Goal: Book appointment/travel/reservation

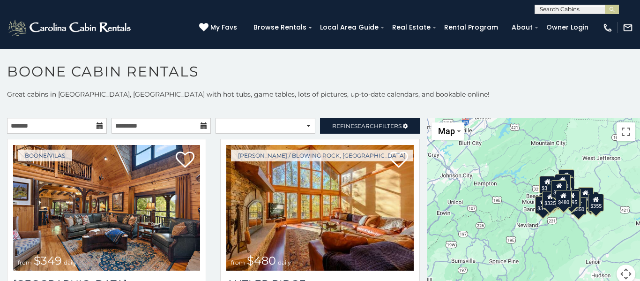
click at [393, 82] on h1 "Boone Cabin Rentals" at bounding box center [320, 76] width 640 height 27
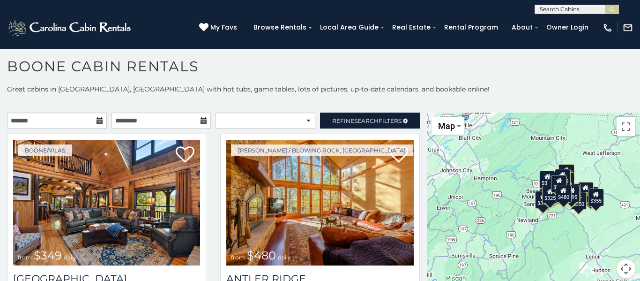
click at [339, 100] on p at bounding box center [320, 102] width 640 height 9
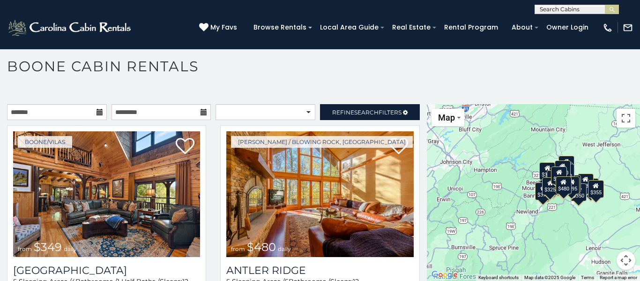
click at [100, 112] on icon at bounding box center [99, 112] width 7 height 7
click at [98, 112] on icon at bounding box center [99, 112] width 7 height 7
click at [45, 112] on input "text" at bounding box center [57, 112] width 100 height 16
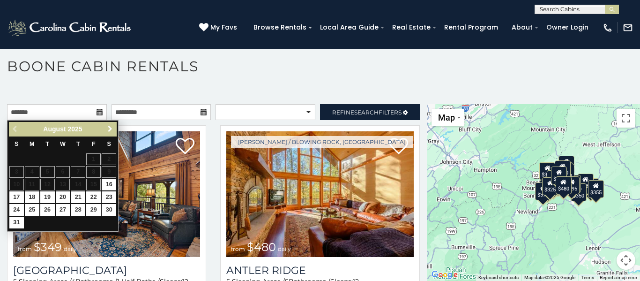
click at [110, 130] on span "Next" at bounding box center [109, 128] width 7 height 7
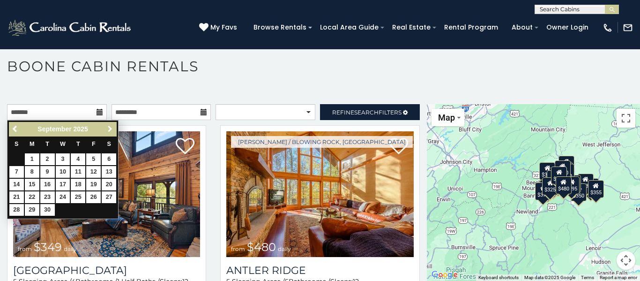
click at [110, 130] on span "Next" at bounding box center [109, 128] width 7 height 7
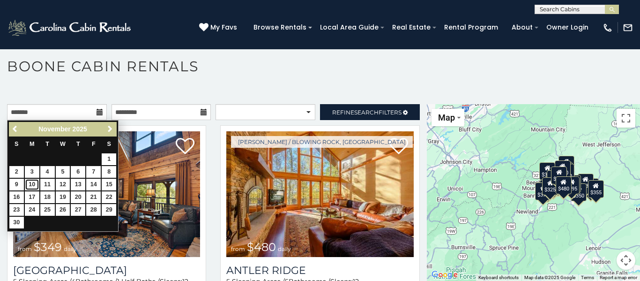
click at [33, 183] on link "10" at bounding box center [32, 184] width 15 height 12
type input "**********"
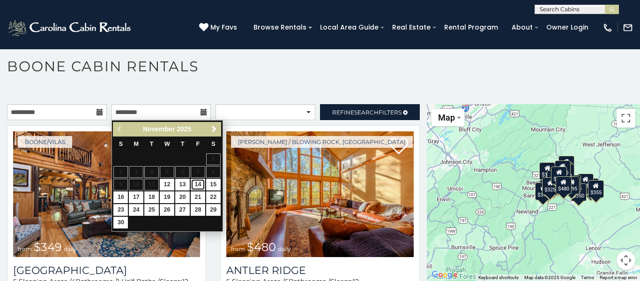
click at [200, 185] on link "14" at bounding box center [198, 184] width 15 height 12
type input "**********"
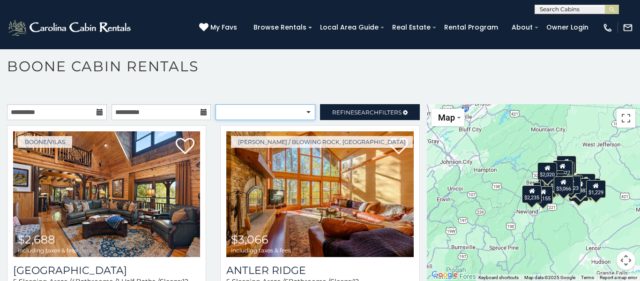
click at [308, 112] on select "**********" at bounding box center [265, 112] width 100 height 16
select select "*********"
click at [215, 104] on select "**********" at bounding box center [265, 112] width 100 height 16
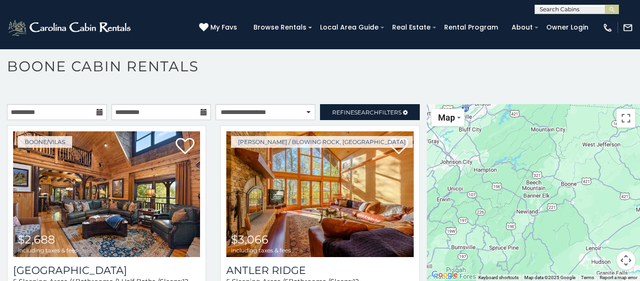
click at [213, 125] on div "Boone / Blowing Rock, NC $3,066 including taxes & fees Antler Ridge 5 Sleeping …" at bounding box center [319, 229] width 213 height 208
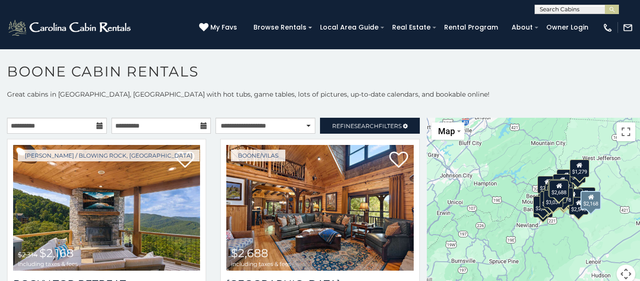
click at [212, 154] on div "Boone / Blowing Rock, NC $2,314 $2,168 including taxes & fees Rocky Top Retreat…" at bounding box center [106, 243] width 213 height 208
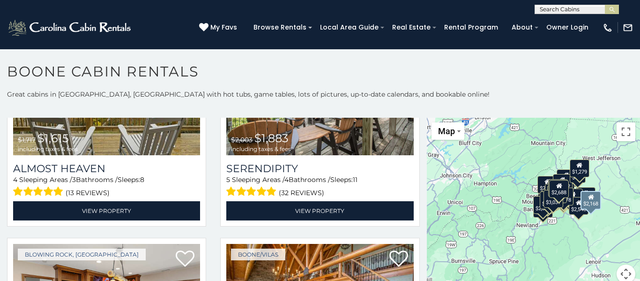
scroll to position [899, 0]
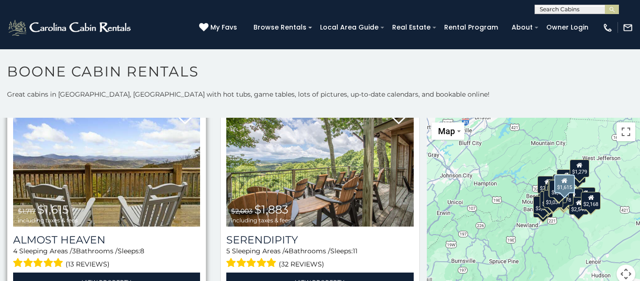
click at [129, 194] on img at bounding box center [106, 164] width 187 height 126
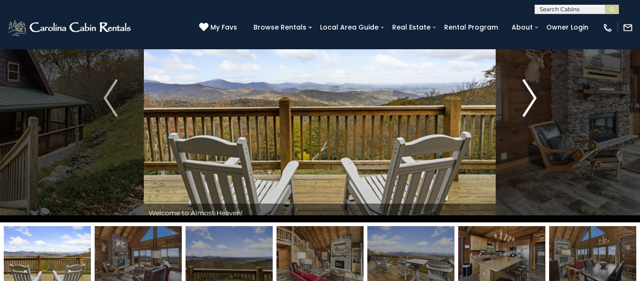
click at [530, 96] on img "Next" at bounding box center [529, 97] width 14 height 37
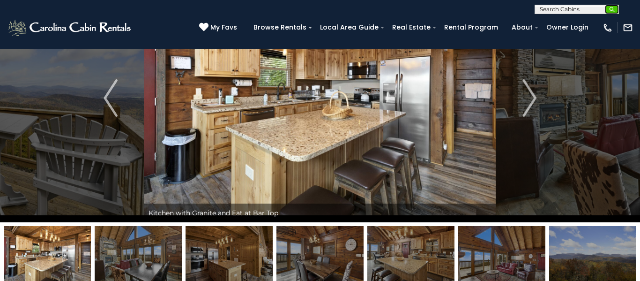
click at [613, 9] on img "submit" at bounding box center [611, 9] width 7 height 7
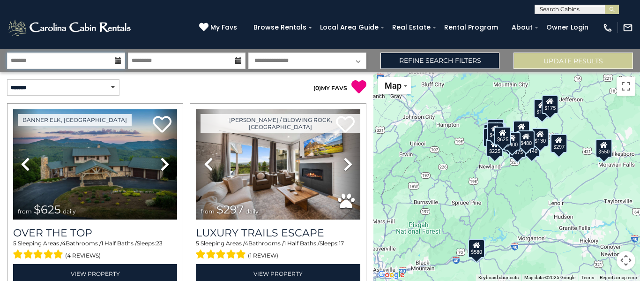
click at [32, 59] on input "text" at bounding box center [66, 60] width 118 height 16
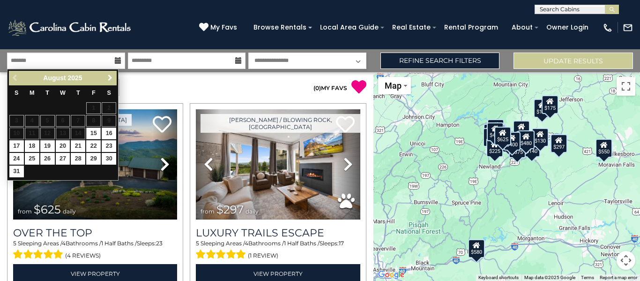
click at [111, 78] on span "Next" at bounding box center [109, 77] width 7 height 7
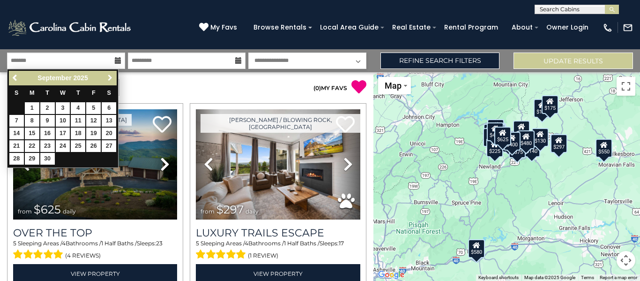
click at [111, 78] on span "Next" at bounding box center [109, 77] width 7 height 7
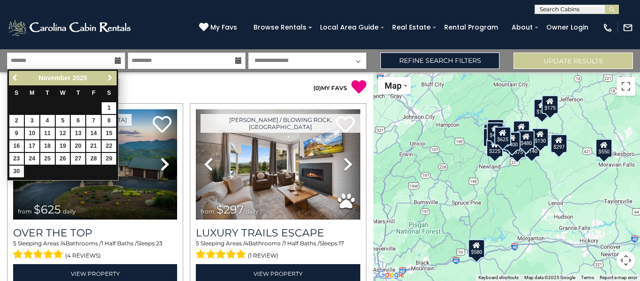
click at [111, 78] on span "Next" at bounding box center [109, 77] width 7 height 7
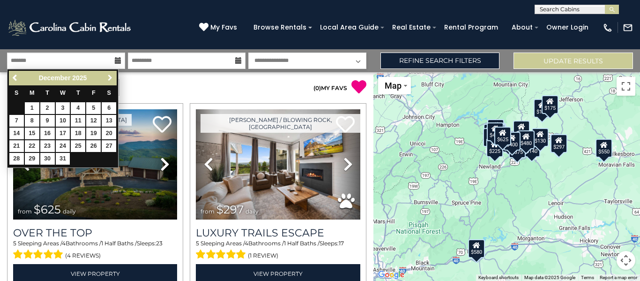
click at [111, 78] on span "Next" at bounding box center [109, 77] width 7 height 7
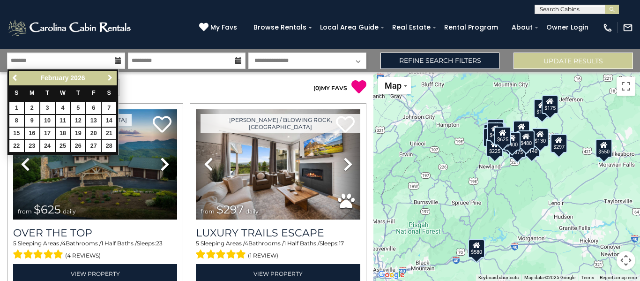
click at [111, 78] on span "Next" at bounding box center [109, 77] width 7 height 7
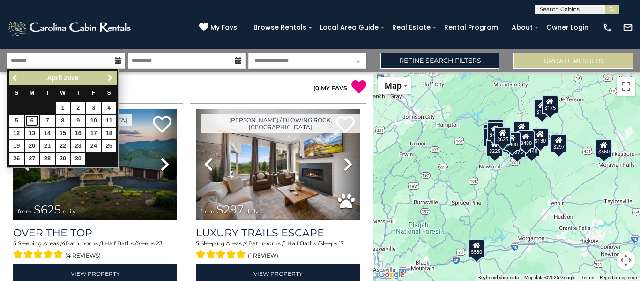
click at [32, 121] on link "6" at bounding box center [32, 121] width 15 height 12
type input "******"
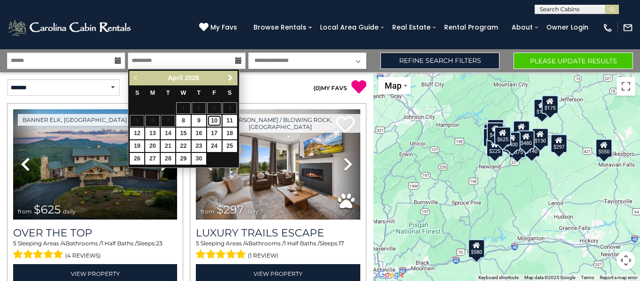
click at [214, 122] on link "10" at bounding box center [214, 121] width 15 height 12
type input "*******"
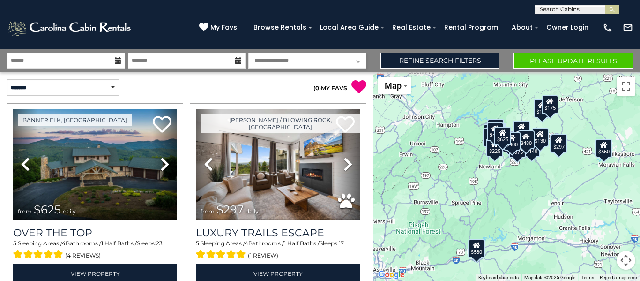
click at [358, 61] on select "**********" at bounding box center [307, 60] width 118 height 16
click at [248, 52] on select "**********" at bounding box center [307, 60] width 118 height 16
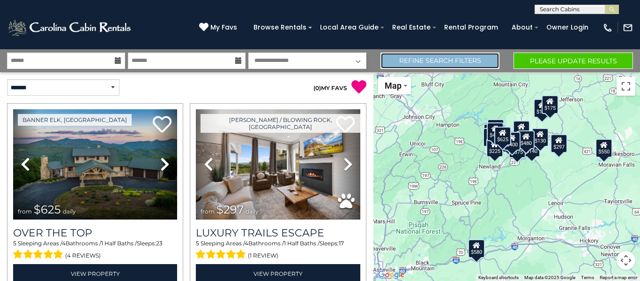
click at [449, 59] on link "Refine Search Filters" at bounding box center [439, 60] width 119 height 16
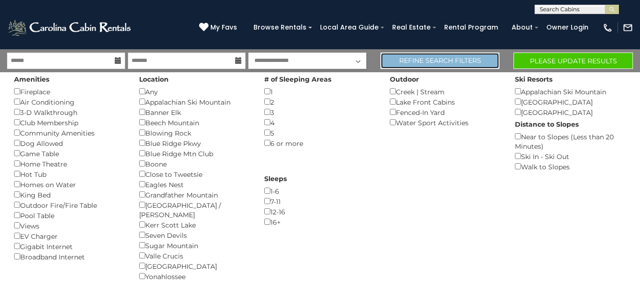
click at [449, 59] on link "Refine Search Filters" at bounding box center [439, 60] width 119 height 16
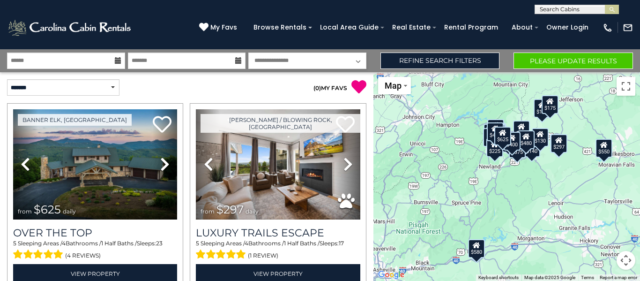
click at [187, 96] on div "**********" at bounding box center [186, 87] width 373 height 31
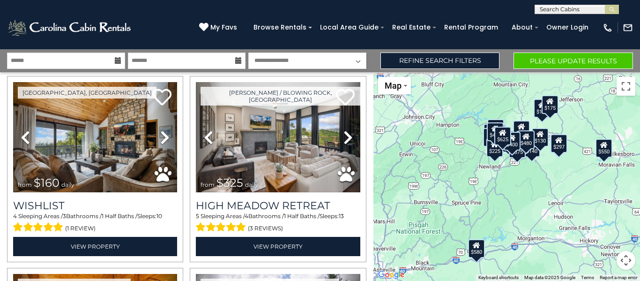
scroll to position [1367, 0]
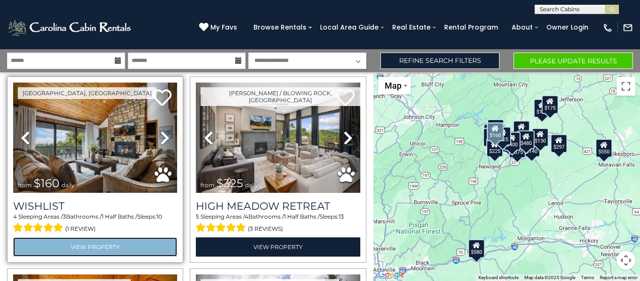
click at [87, 246] on link "View Property" at bounding box center [95, 246] width 164 height 19
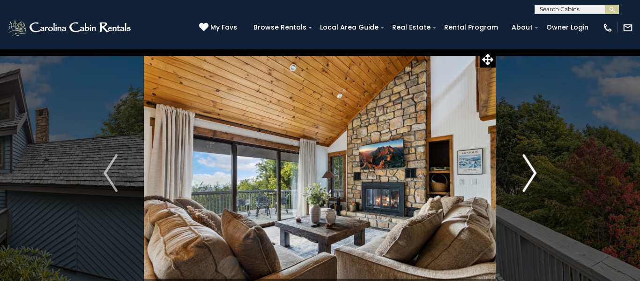
click at [531, 173] on img "Next" at bounding box center [529, 172] width 14 height 37
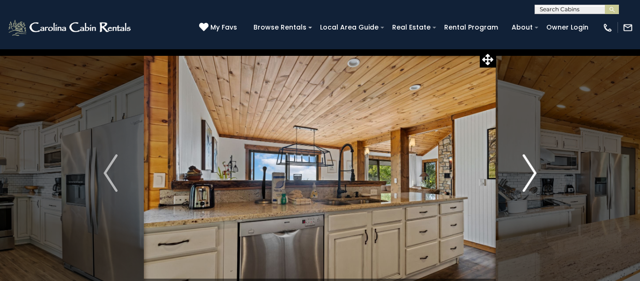
click at [533, 174] on img "Next" at bounding box center [529, 172] width 14 height 37
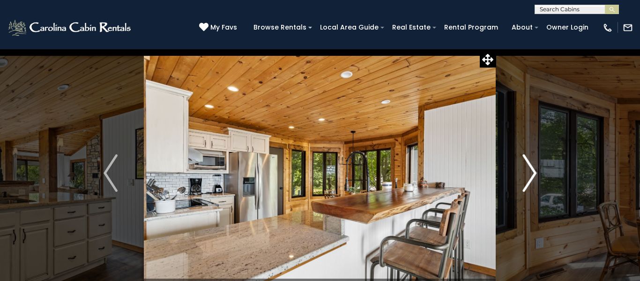
click at [533, 174] on img "Next" at bounding box center [529, 172] width 14 height 37
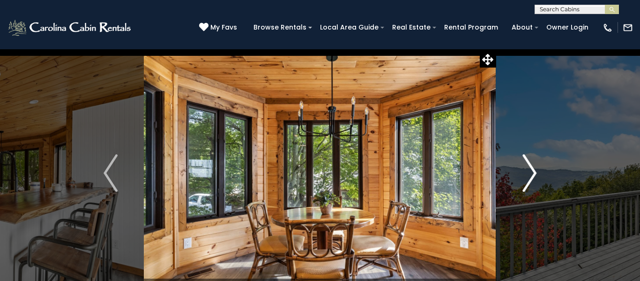
click at [533, 174] on img "Next" at bounding box center [529, 172] width 14 height 37
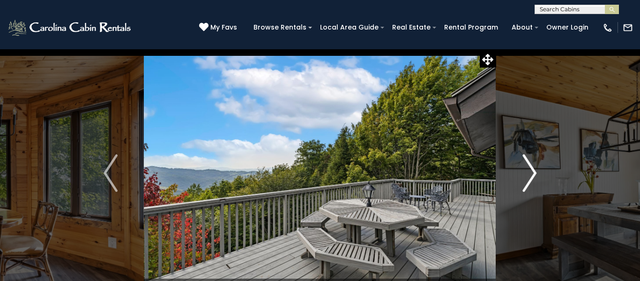
click at [533, 174] on img "Next" at bounding box center [529, 172] width 14 height 37
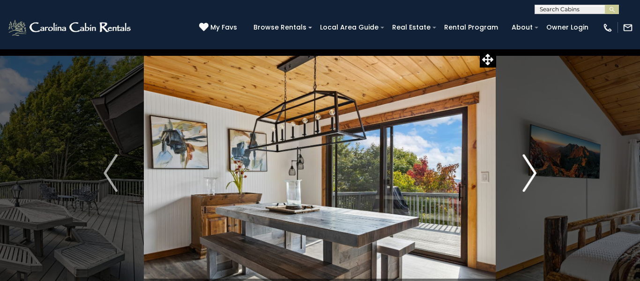
click at [533, 174] on img "Next" at bounding box center [529, 172] width 14 height 37
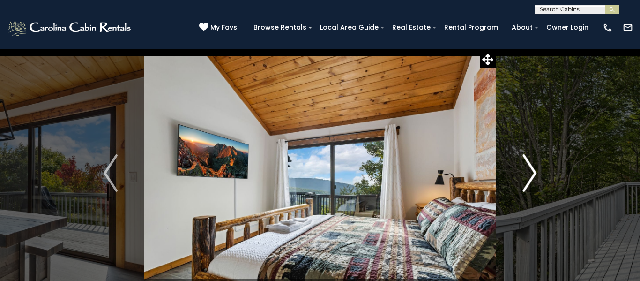
click at [533, 174] on img "Next" at bounding box center [529, 172] width 14 height 37
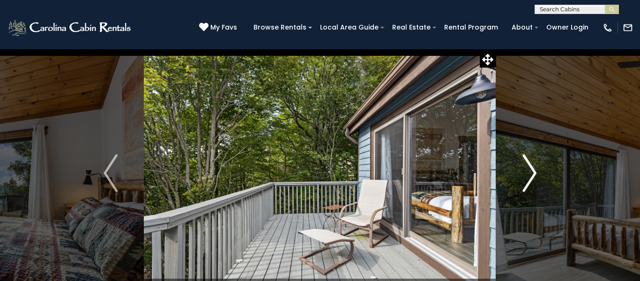
click at [533, 174] on img "Next" at bounding box center [529, 172] width 14 height 37
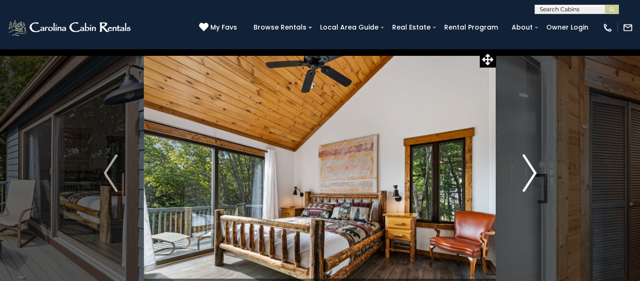
click at [533, 174] on img "Next" at bounding box center [529, 172] width 14 height 37
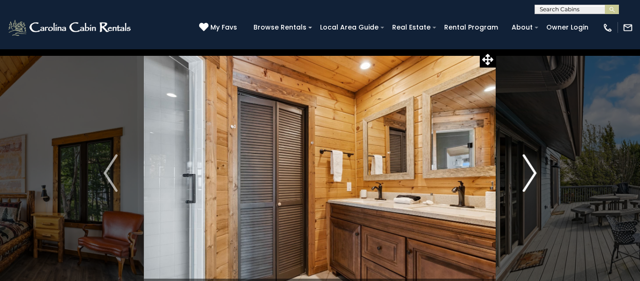
click at [533, 174] on img "Next" at bounding box center [529, 172] width 14 height 37
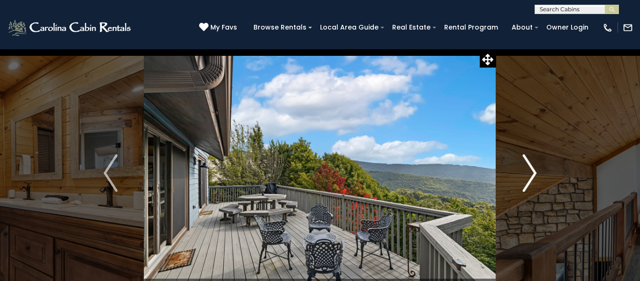
click at [533, 174] on img "Next" at bounding box center [529, 172] width 14 height 37
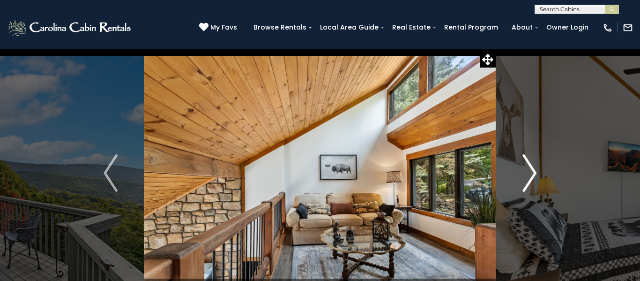
click at [533, 174] on img "Next" at bounding box center [529, 172] width 14 height 37
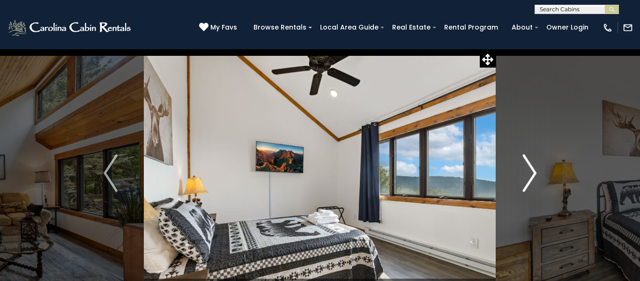
click at [533, 174] on img "Next" at bounding box center [529, 172] width 14 height 37
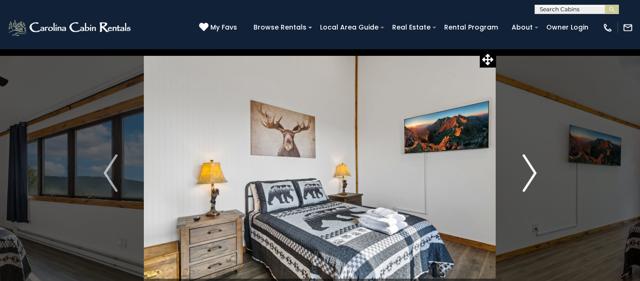
click at [533, 174] on img "Next" at bounding box center [529, 172] width 14 height 37
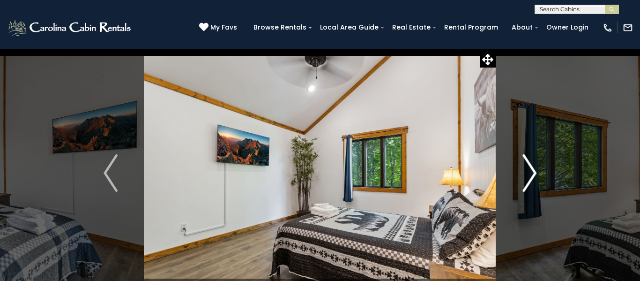
click at [533, 174] on img "Next" at bounding box center [529, 172] width 14 height 37
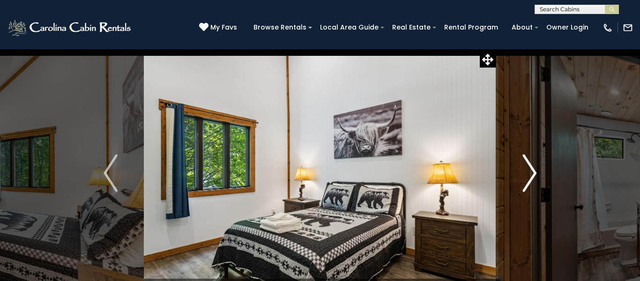
click at [533, 174] on img "Next" at bounding box center [529, 172] width 14 height 37
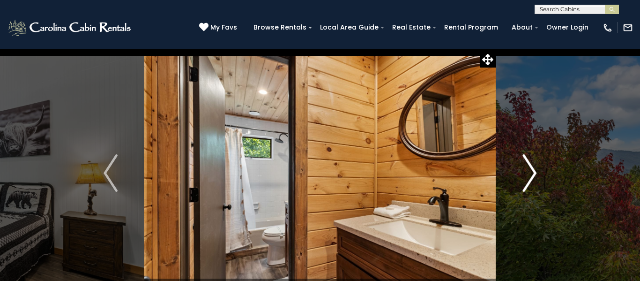
click at [533, 174] on img "Next" at bounding box center [529, 172] width 14 height 37
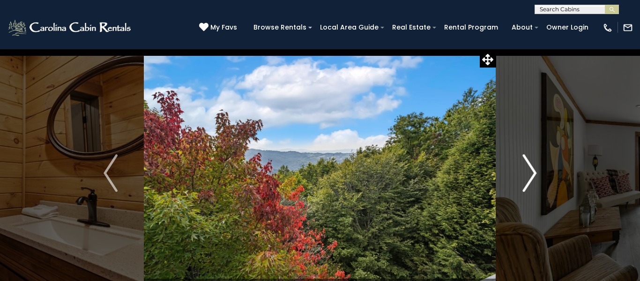
click at [533, 174] on img "Next" at bounding box center [529, 172] width 14 height 37
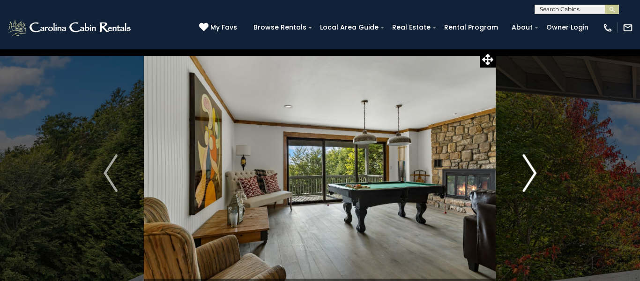
click at [533, 174] on img "Next" at bounding box center [529, 172] width 14 height 37
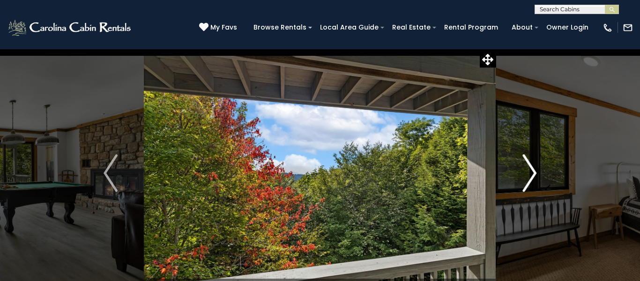
click at [533, 174] on img "Next" at bounding box center [529, 172] width 14 height 37
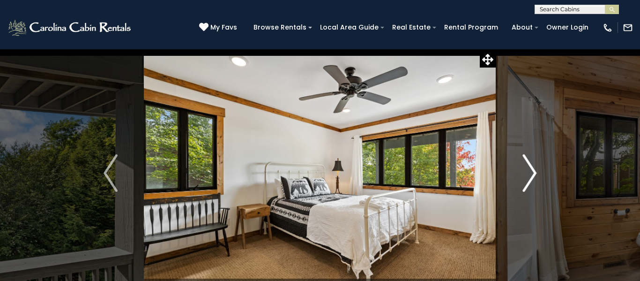
click at [533, 174] on img "Next" at bounding box center [529, 172] width 14 height 37
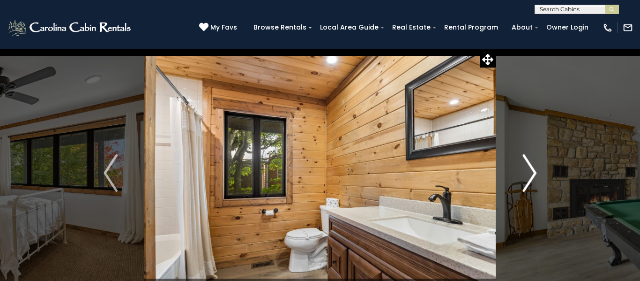
click at [533, 174] on img "Next" at bounding box center [529, 172] width 14 height 37
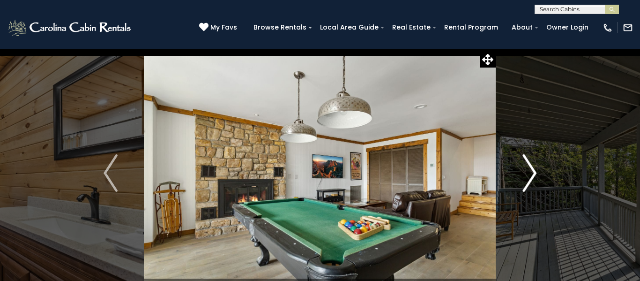
click at [533, 174] on img "Next" at bounding box center [529, 172] width 14 height 37
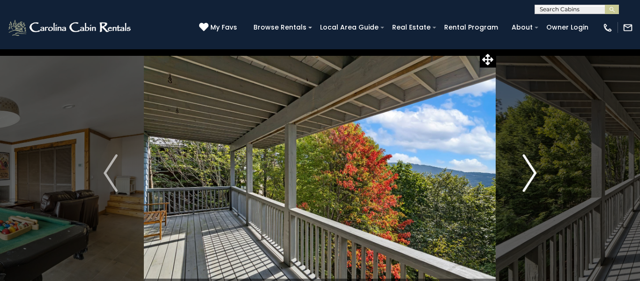
click at [533, 174] on img "Next" at bounding box center [529, 172] width 14 height 37
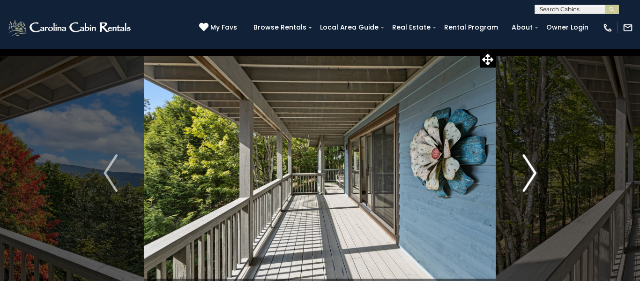
click at [533, 174] on img "Next" at bounding box center [529, 172] width 14 height 37
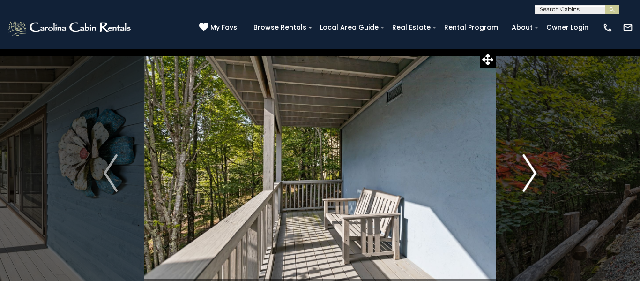
click at [533, 174] on img "Next" at bounding box center [529, 172] width 14 height 37
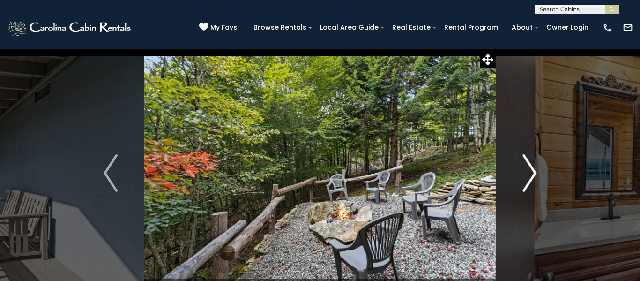
click at [533, 174] on img "Next" at bounding box center [529, 172] width 14 height 37
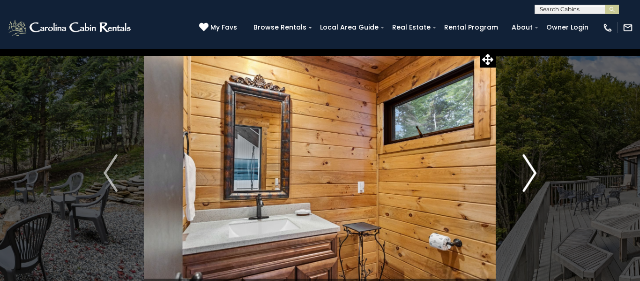
click at [533, 174] on img "Next" at bounding box center [529, 172] width 14 height 37
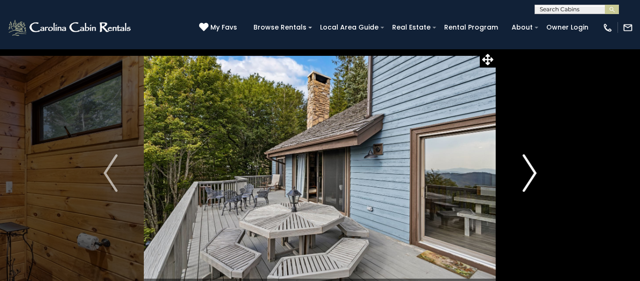
click at [533, 174] on img "Next" at bounding box center [529, 172] width 14 height 37
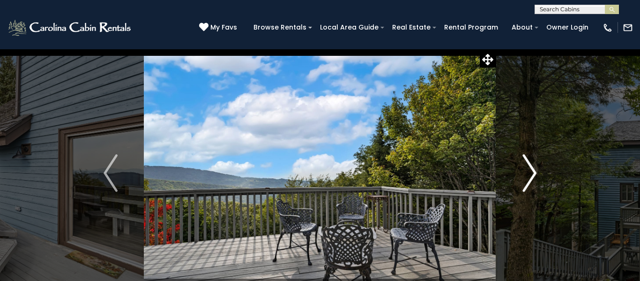
click at [533, 174] on img "Next" at bounding box center [529, 172] width 14 height 37
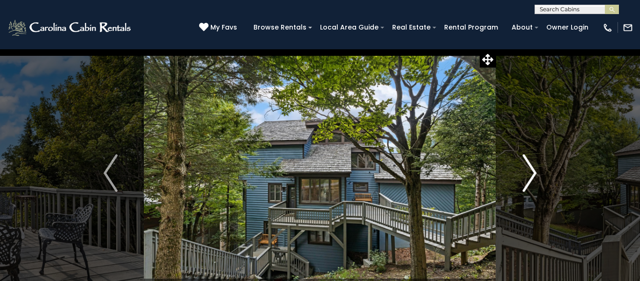
click at [533, 174] on img "Next" at bounding box center [529, 172] width 14 height 37
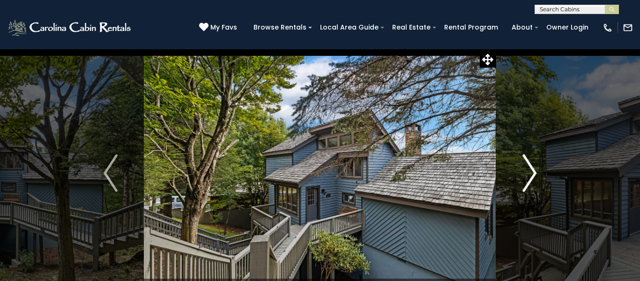
click at [533, 174] on img "Next" at bounding box center [529, 172] width 14 height 37
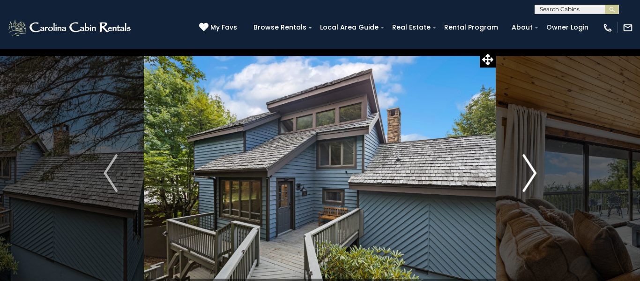
click at [533, 174] on img "Next" at bounding box center [529, 172] width 14 height 37
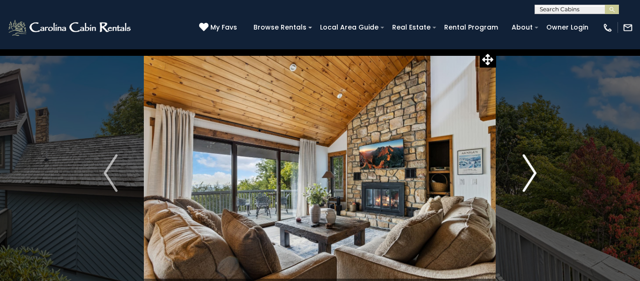
click at [533, 174] on img "Next" at bounding box center [529, 172] width 14 height 37
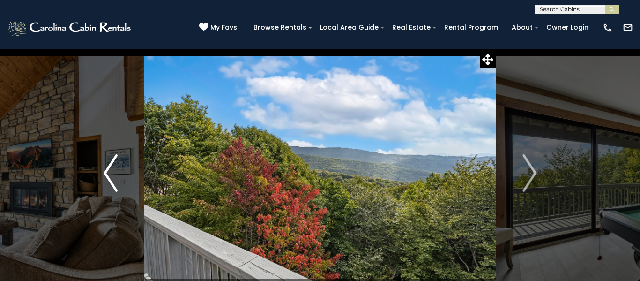
click at [108, 169] on img "Previous" at bounding box center [110, 172] width 14 height 37
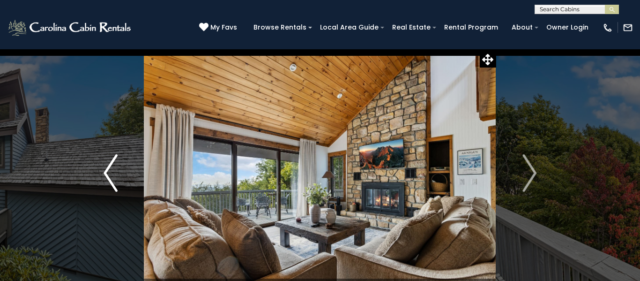
click at [108, 169] on img "Previous" at bounding box center [110, 172] width 14 height 37
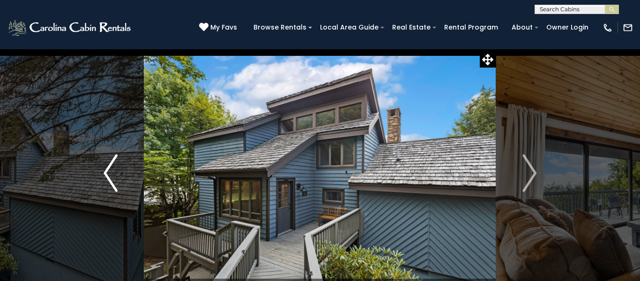
click at [108, 169] on img "Previous" at bounding box center [110, 172] width 14 height 37
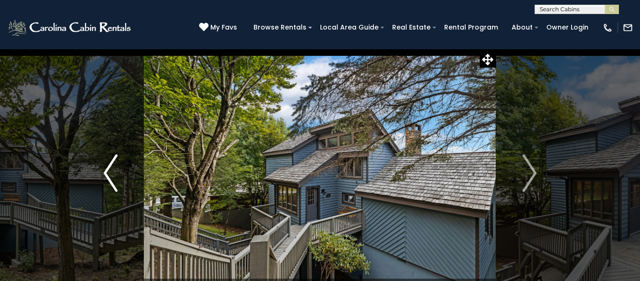
click at [108, 169] on img "Previous" at bounding box center [110, 172] width 14 height 37
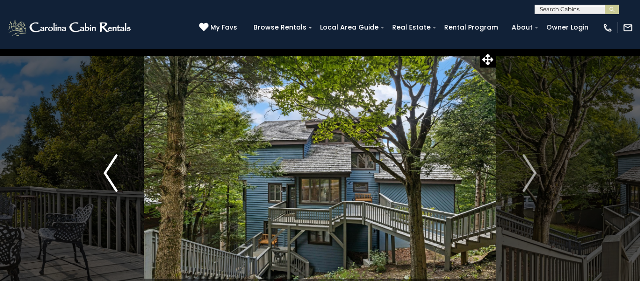
click at [108, 169] on img "Previous" at bounding box center [110, 172] width 14 height 37
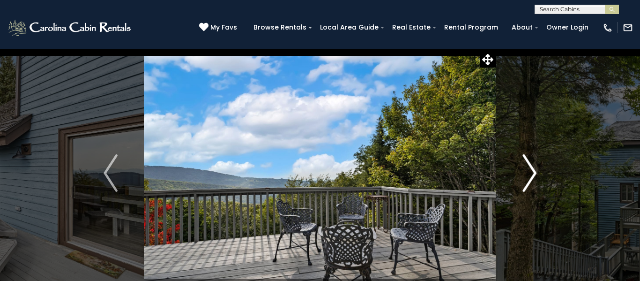
click at [532, 173] on img "Next" at bounding box center [529, 172] width 14 height 37
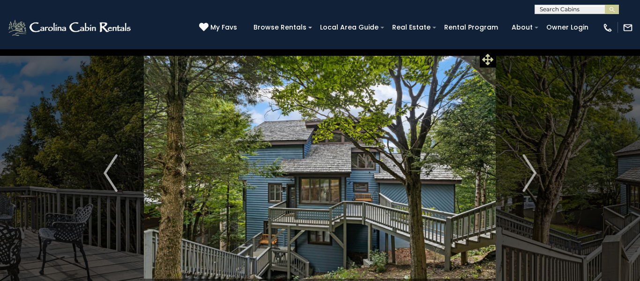
click at [488, 59] on icon at bounding box center [487, 59] width 11 height 11
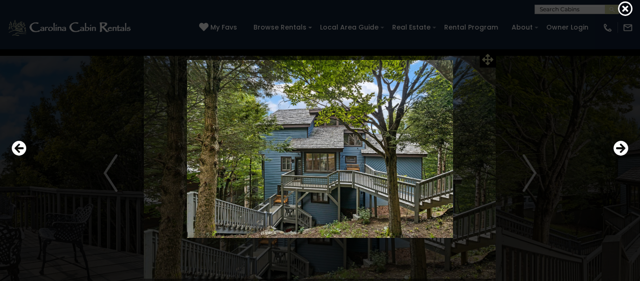
click at [488, 60] on img at bounding box center [320, 148] width 528 height 177
click at [626, 9] on icon at bounding box center [625, 8] width 15 height 15
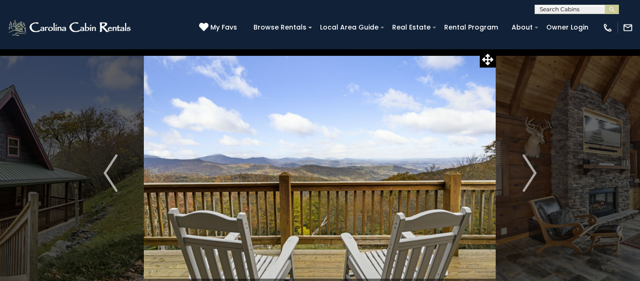
scroll to position [75, 0]
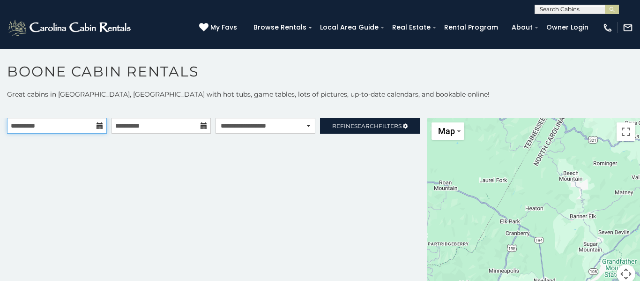
click at [46, 125] on input "**********" at bounding box center [57, 126] width 100 height 16
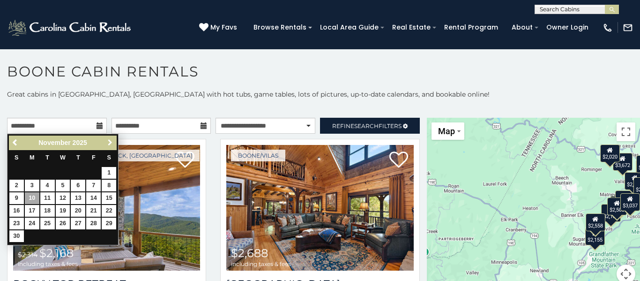
click at [111, 143] on span "Next" at bounding box center [109, 142] width 7 height 7
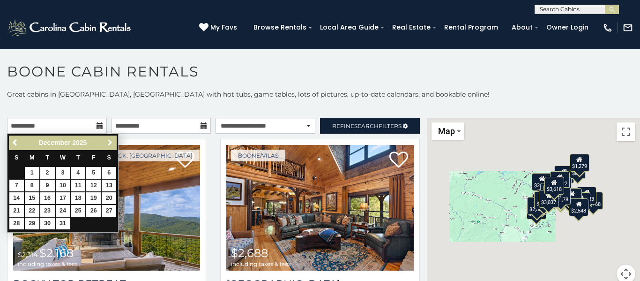
click at [111, 143] on span "Next" at bounding box center [109, 142] width 7 height 7
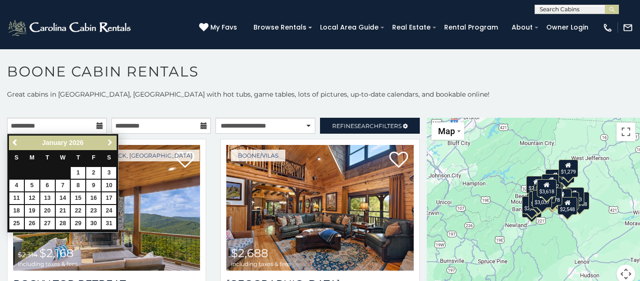
click at [111, 143] on span "Next" at bounding box center [109, 142] width 7 height 7
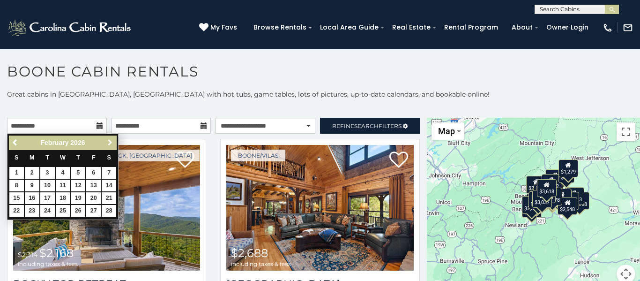
click at [111, 143] on span "Next" at bounding box center [109, 142] width 7 height 7
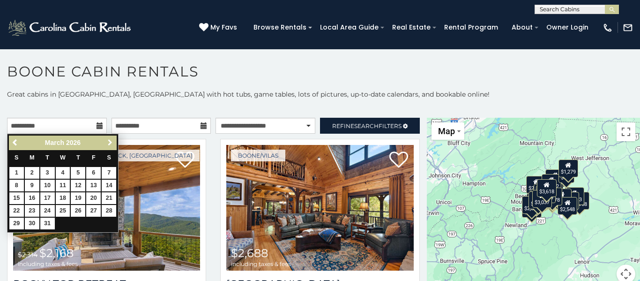
click at [111, 143] on span "Next" at bounding box center [109, 142] width 7 height 7
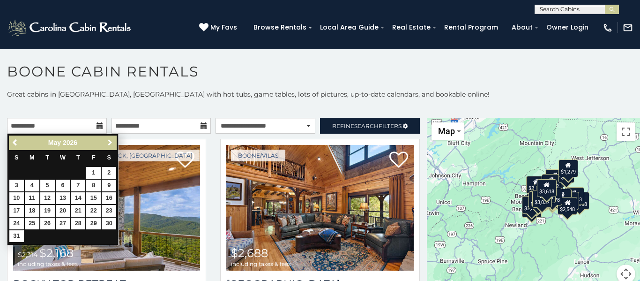
click at [111, 143] on span "Next" at bounding box center [109, 142] width 7 height 7
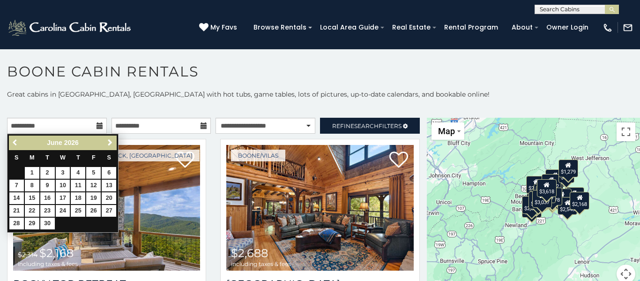
click at [15, 143] on span "Previous" at bounding box center [15, 142] width 7 height 7
click at [32, 185] on link "6" at bounding box center [32, 185] width 15 height 12
type input "**********"
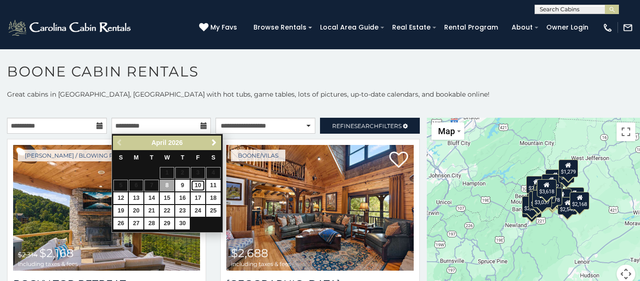
click at [197, 185] on link "10" at bounding box center [198, 185] width 15 height 12
type input "**********"
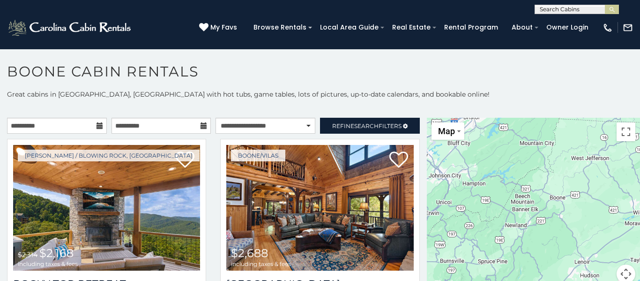
click at [399, 97] on p "Great cabins in Boone, NC with hot tubs, game tables, lots of pictures, up-to-d…" at bounding box center [320, 93] width 640 height 9
click at [214, 143] on div "Boone/Vilas $2,688 including taxes & fees Diamond Creek Lodge 5 Sleeping Areas …" at bounding box center [319, 243] width 213 height 208
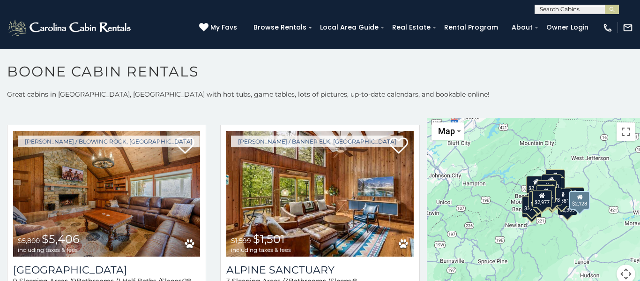
scroll to position [674, 0]
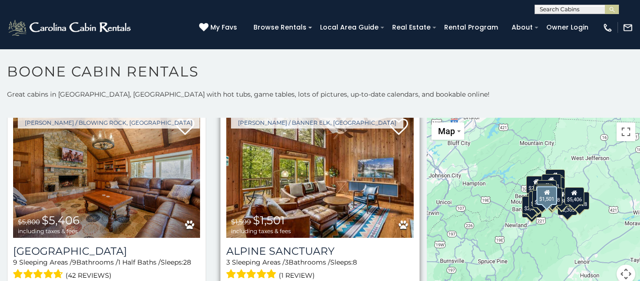
click at [303, 201] on img at bounding box center [319, 175] width 187 height 126
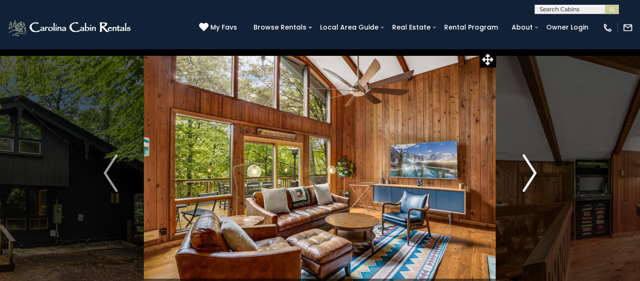
click at [530, 173] on img "Next" at bounding box center [529, 172] width 14 height 37
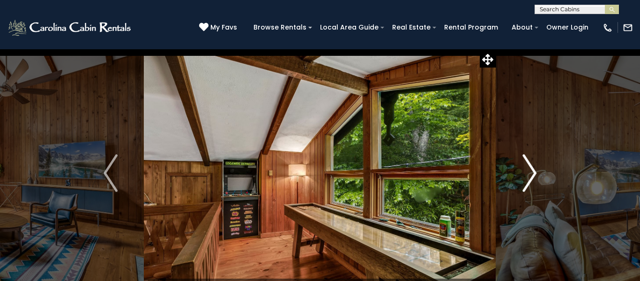
click at [530, 173] on img "Next" at bounding box center [529, 172] width 14 height 37
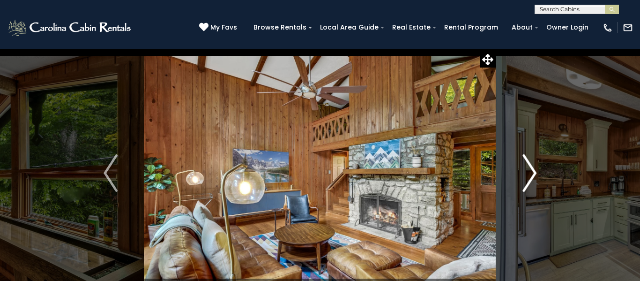
click at [530, 173] on img "Next" at bounding box center [529, 172] width 14 height 37
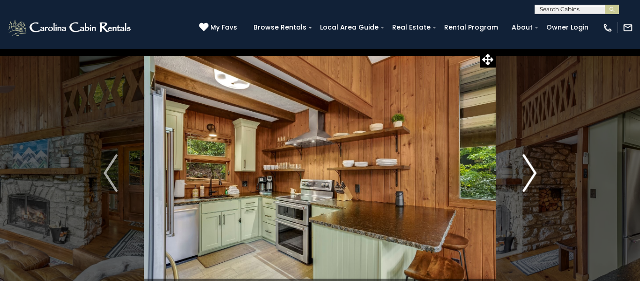
click at [530, 173] on img "Next" at bounding box center [529, 172] width 14 height 37
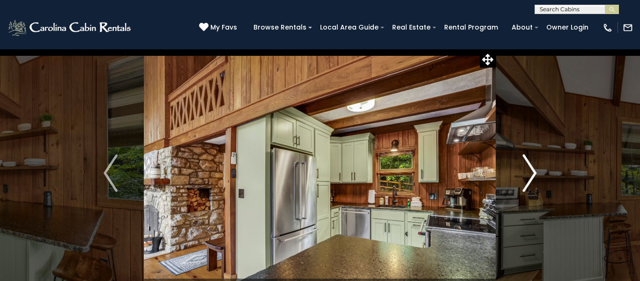
click at [530, 173] on img "Next" at bounding box center [529, 172] width 14 height 37
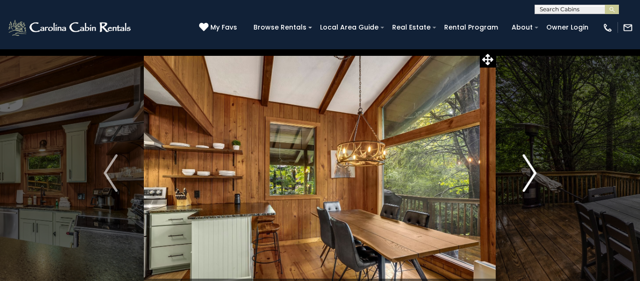
click at [530, 173] on img "Next" at bounding box center [529, 172] width 14 height 37
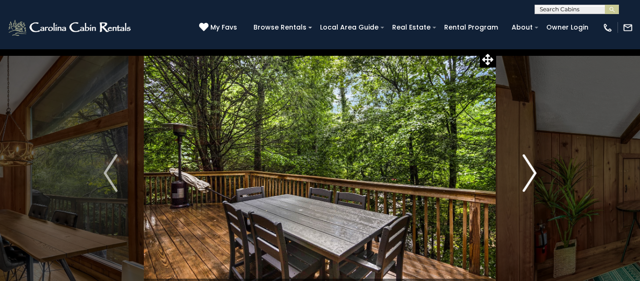
click at [530, 173] on img "Next" at bounding box center [529, 172] width 14 height 37
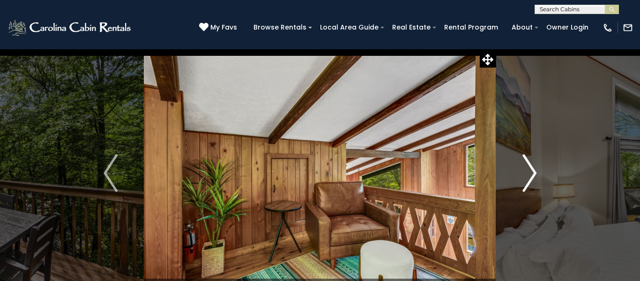
click at [530, 173] on img "Next" at bounding box center [529, 172] width 14 height 37
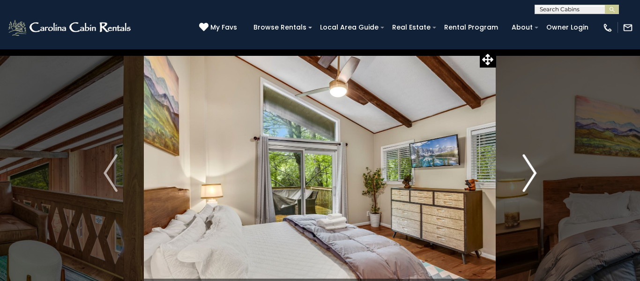
click at [530, 173] on img "Next" at bounding box center [529, 172] width 14 height 37
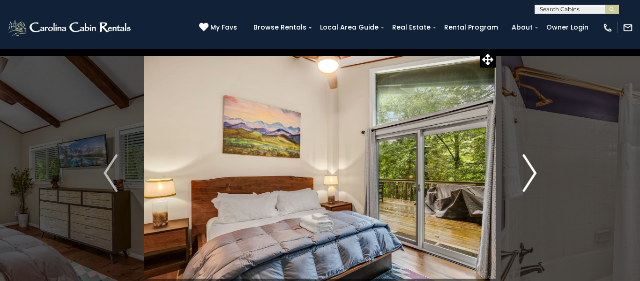
click at [530, 173] on img "Next" at bounding box center [529, 172] width 14 height 37
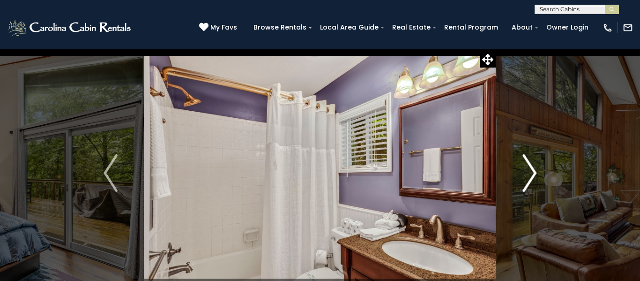
click at [530, 173] on img "Next" at bounding box center [529, 172] width 14 height 37
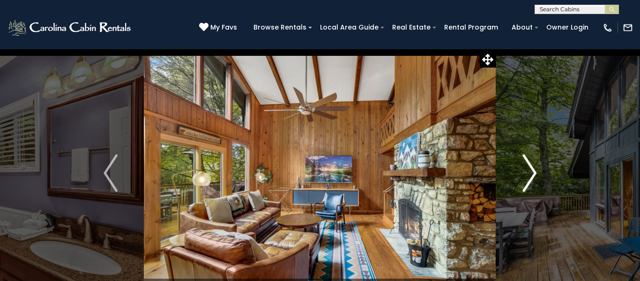
click at [530, 173] on img "Next" at bounding box center [529, 172] width 14 height 37
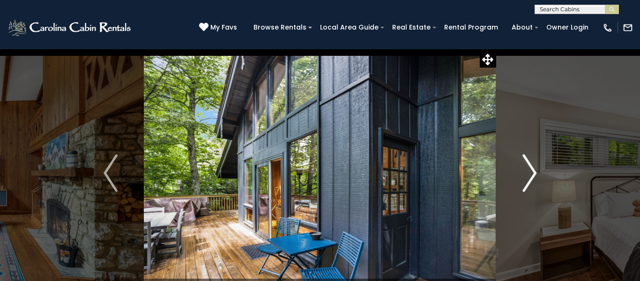
click at [530, 173] on img "Next" at bounding box center [529, 172] width 14 height 37
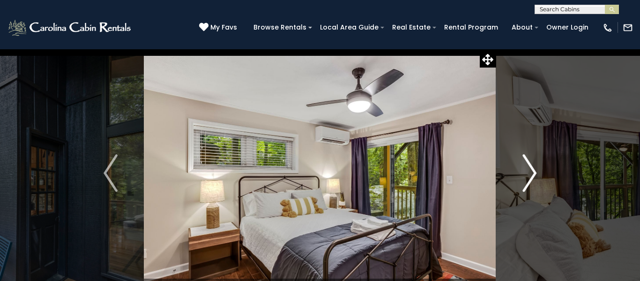
click at [530, 173] on img "Next" at bounding box center [529, 172] width 14 height 37
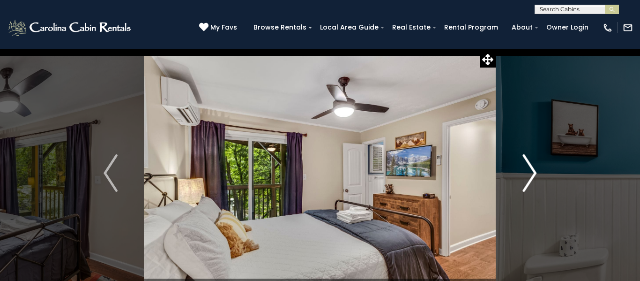
click at [530, 173] on img "Next" at bounding box center [529, 172] width 14 height 37
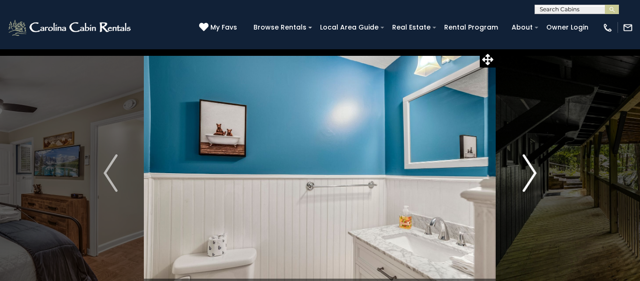
click at [530, 173] on img "Next" at bounding box center [529, 172] width 14 height 37
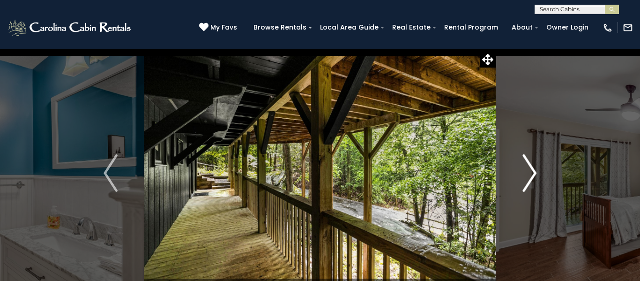
click at [530, 173] on img "Next" at bounding box center [529, 172] width 14 height 37
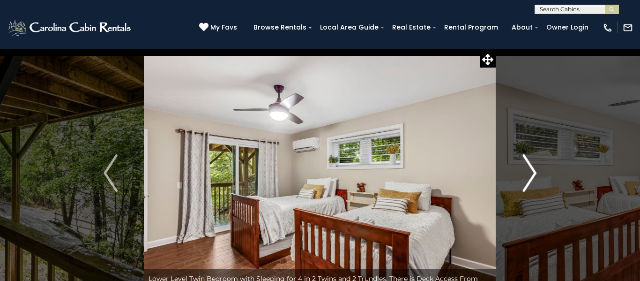
click at [530, 173] on img "Next" at bounding box center [529, 172] width 14 height 37
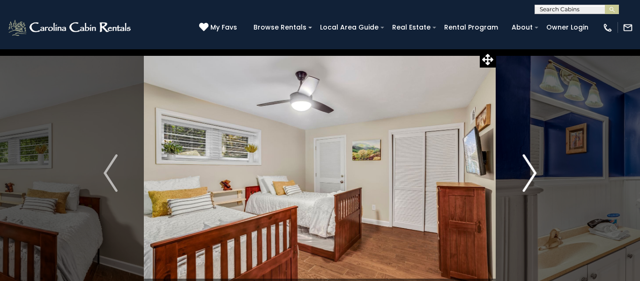
click at [530, 173] on img "Next" at bounding box center [529, 172] width 14 height 37
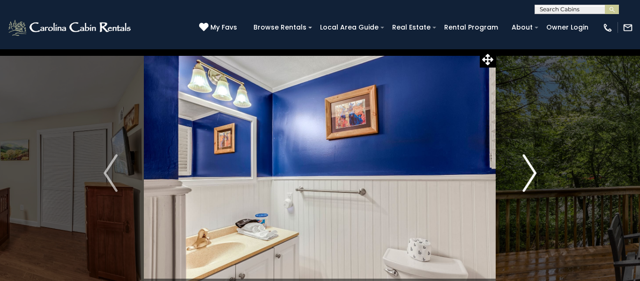
click at [530, 173] on img "Next" at bounding box center [529, 172] width 14 height 37
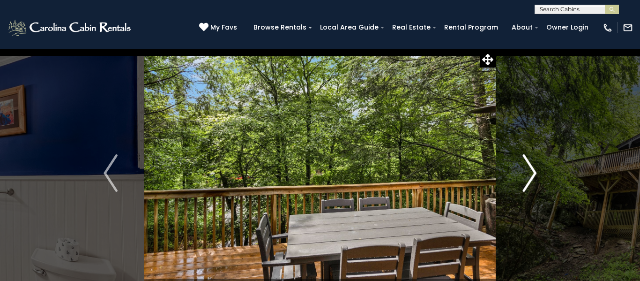
click at [530, 173] on img "Next" at bounding box center [529, 172] width 14 height 37
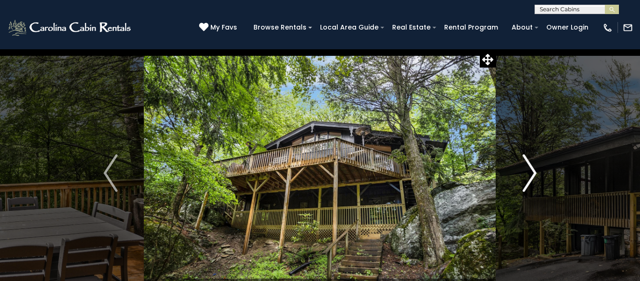
click at [530, 173] on img "Next" at bounding box center [529, 172] width 14 height 37
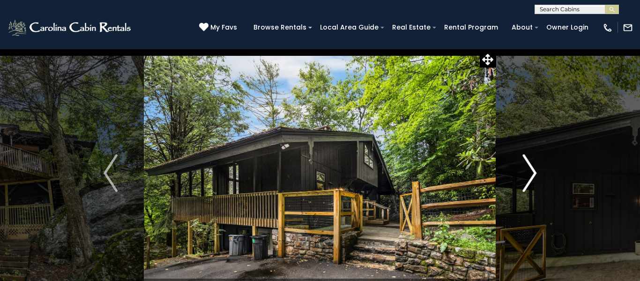
click at [530, 173] on img "Next" at bounding box center [529, 172] width 14 height 37
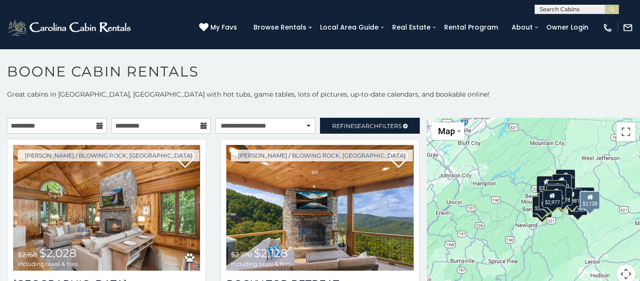
scroll to position [5, 0]
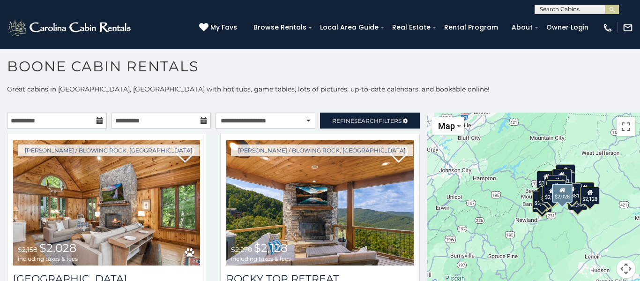
click at [213, 138] on div "Boone / Blowing Rock, NC $2,158 $2,028 including taxes & fees Chimney Island 3 …" at bounding box center [106, 237] width 213 height 208
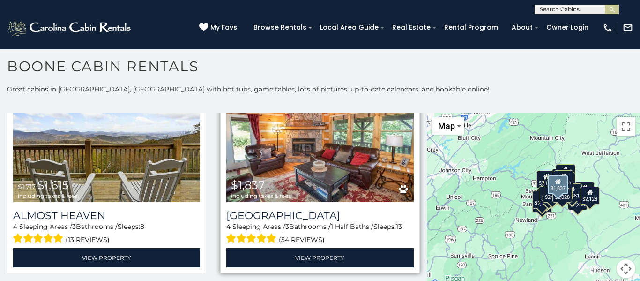
scroll to position [918, 0]
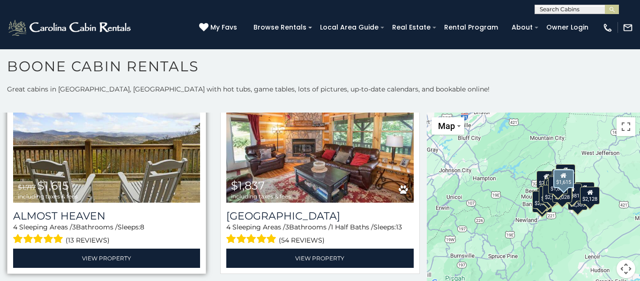
click at [115, 181] on img at bounding box center [106, 140] width 187 height 126
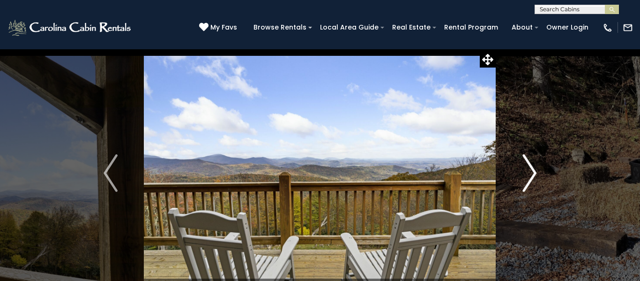
click at [531, 172] on img "Next" at bounding box center [529, 172] width 14 height 37
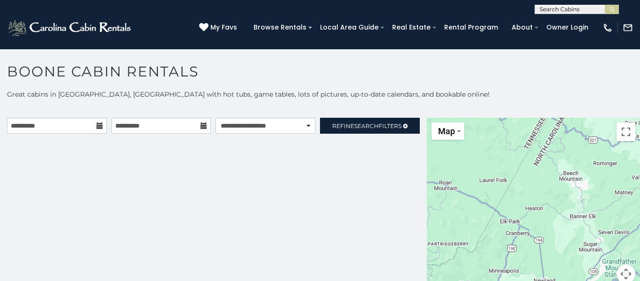
scroll to position [5, 0]
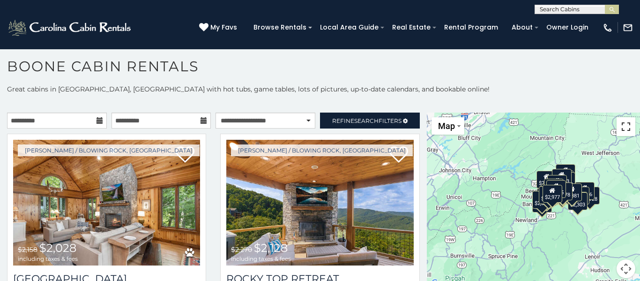
click at [625, 126] on button "Toggle fullscreen view" at bounding box center [625, 126] width 19 height 19
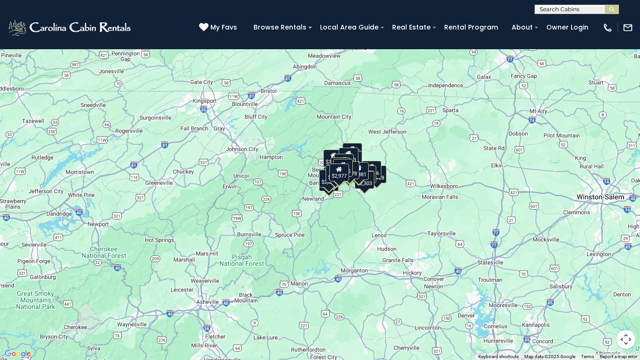
click at [625, 15] on button "Toggle fullscreen view" at bounding box center [625, 14] width 19 height 19
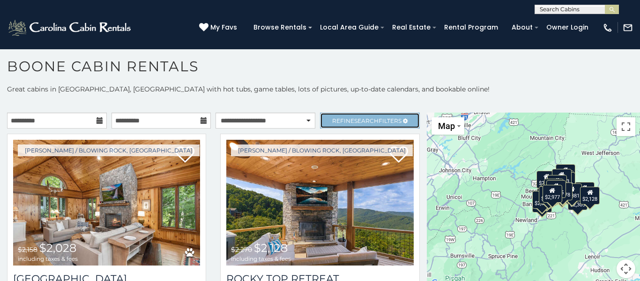
click at [406, 121] on icon at bounding box center [405, 121] width 5 height 6
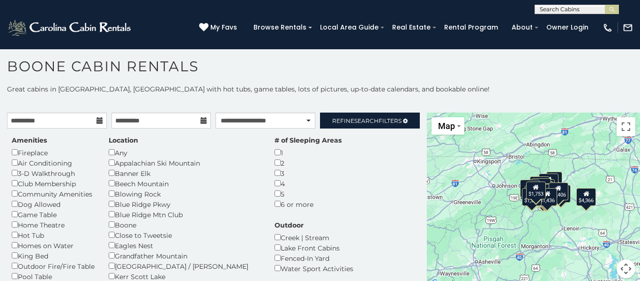
click at [417, 96] on div "**********" at bounding box center [320, 186] width 640 height 205
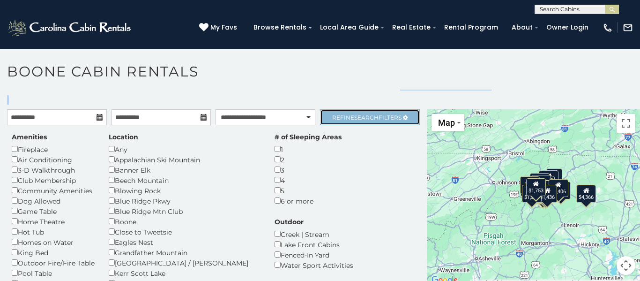
click at [387, 116] on span "Refine Search Filters" at bounding box center [366, 117] width 69 height 7
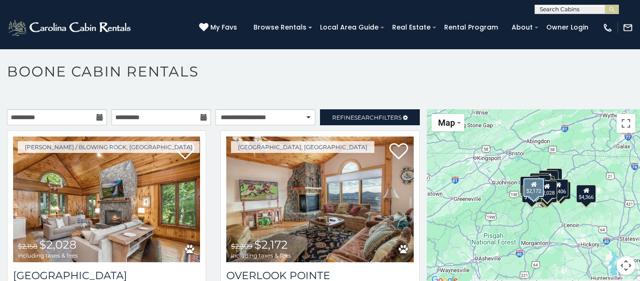
click at [214, 130] on div "Beech Mountain, NC $2,309 $2,172 including taxes & fees Overlook Pointe 5 Sleep…" at bounding box center [319, 234] width 213 height 208
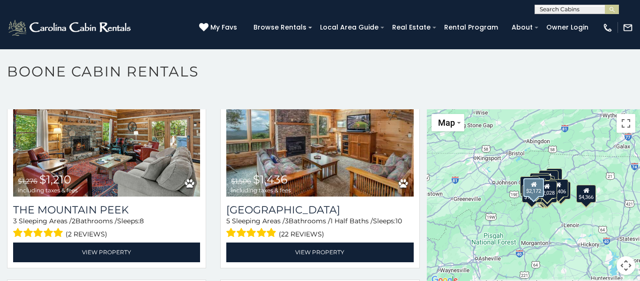
scroll to position [2847, 0]
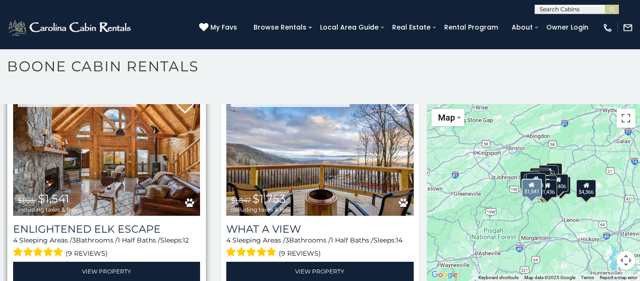
scroll to position [3034, 0]
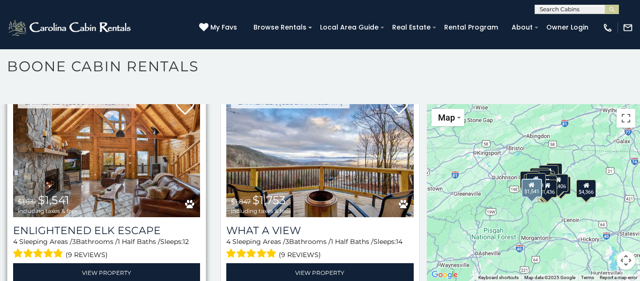
click at [133, 171] on img at bounding box center [106, 155] width 187 height 126
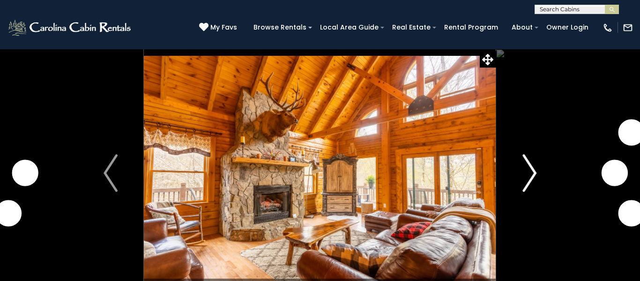
click at [533, 174] on img "Next" at bounding box center [529, 172] width 14 height 37
